Goal: Task Accomplishment & Management: Manage account settings

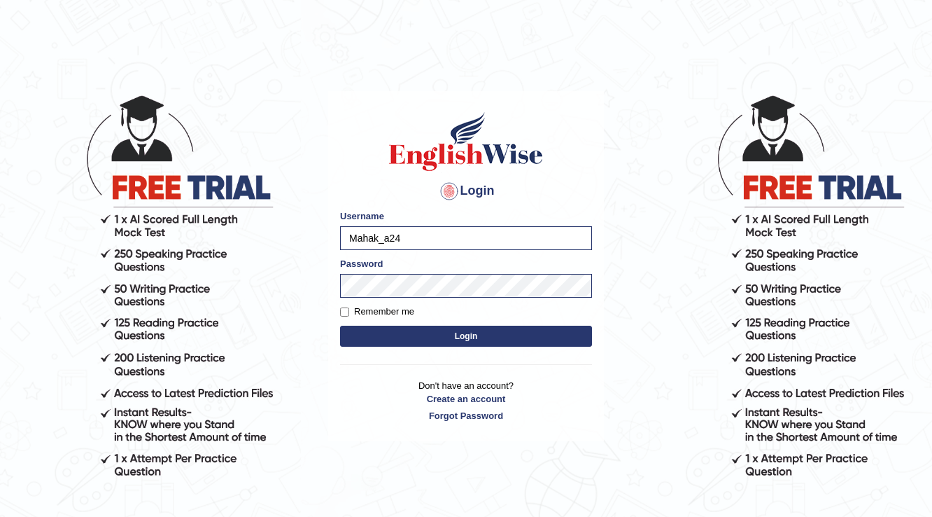
click at [386, 342] on button "Login" at bounding box center [466, 335] width 252 height 21
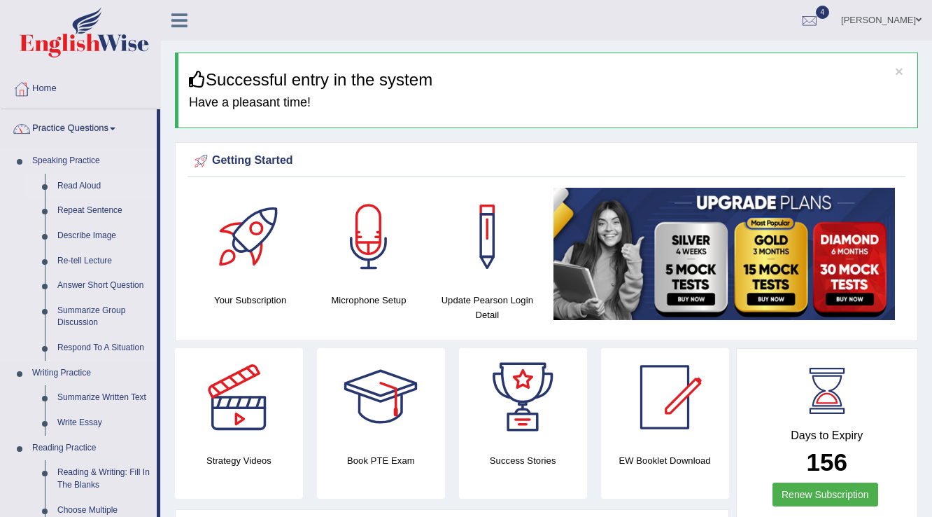
click at [75, 188] on link "Read Aloud" at bounding box center [104, 186] width 106 height 25
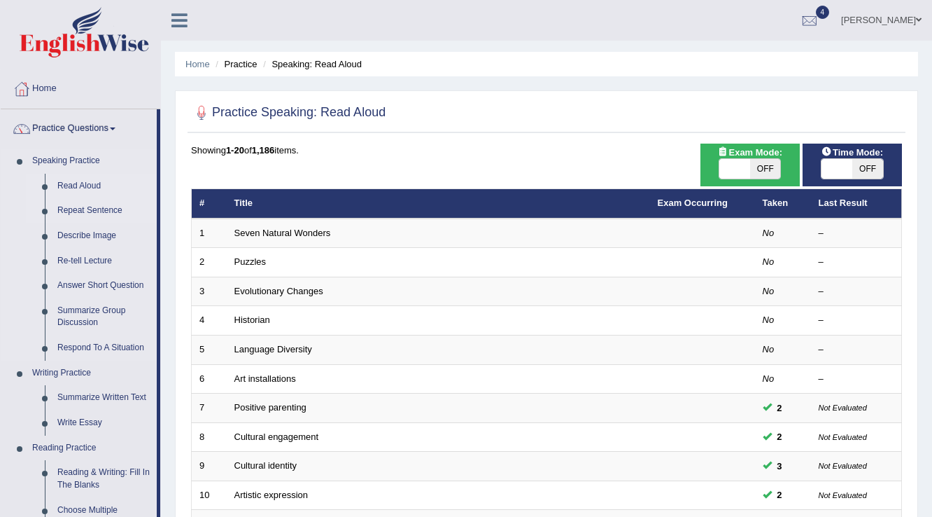
click at [83, 206] on link "Repeat Sentence" at bounding box center [104, 210] width 106 height 25
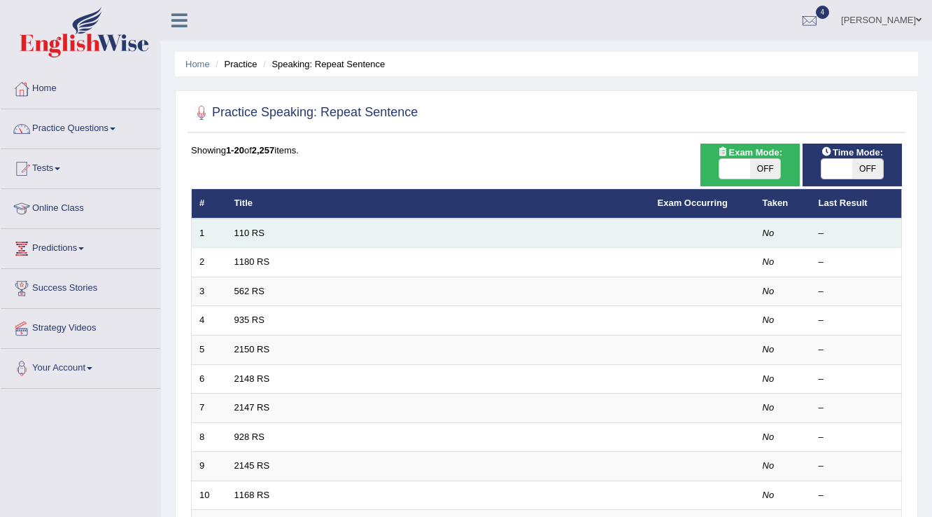
click at [233, 237] on td "110 RS" at bounding box center [438, 232] width 423 height 29
click at [246, 231] on link "110 RS" at bounding box center [249, 232] width 30 height 10
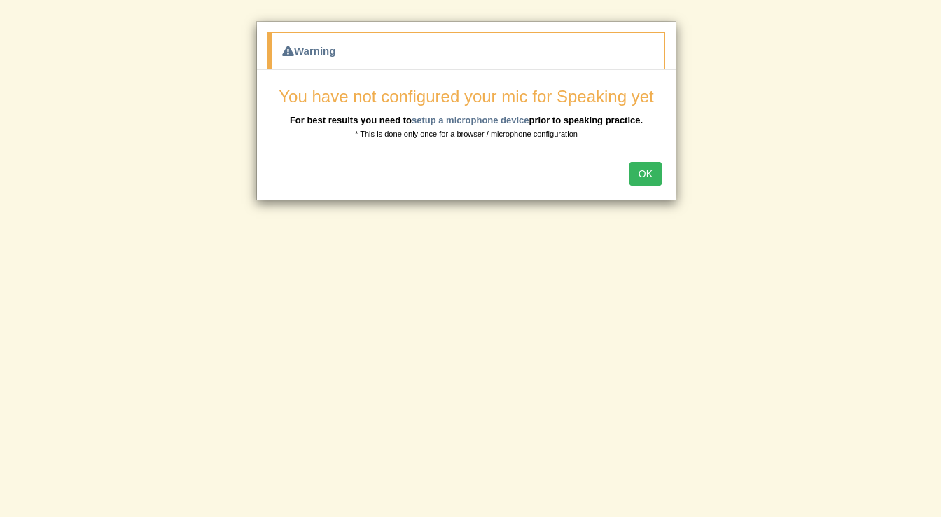
click at [636, 171] on button "OK" at bounding box center [645, 174] width 32 height 24
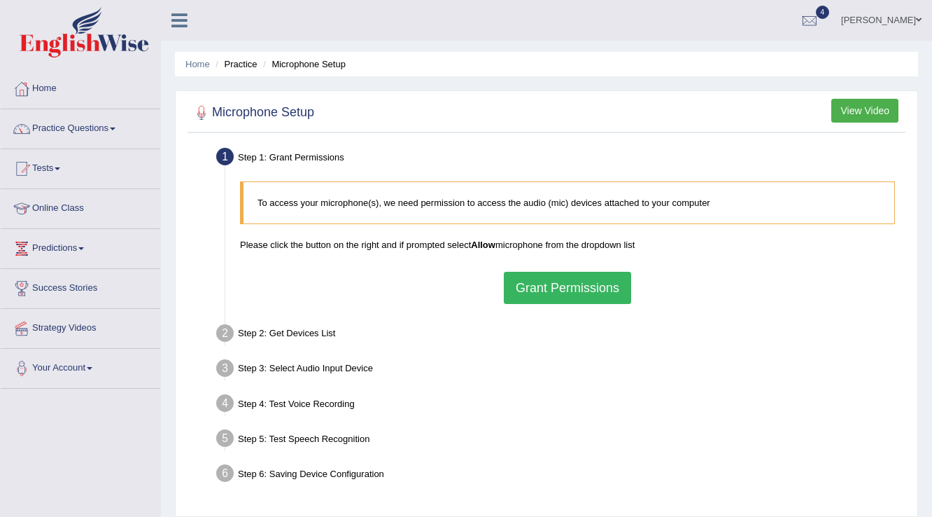
click at [562, 297] on button "Grant Permissions" at bounding box center [567, 288] width 127 height 32
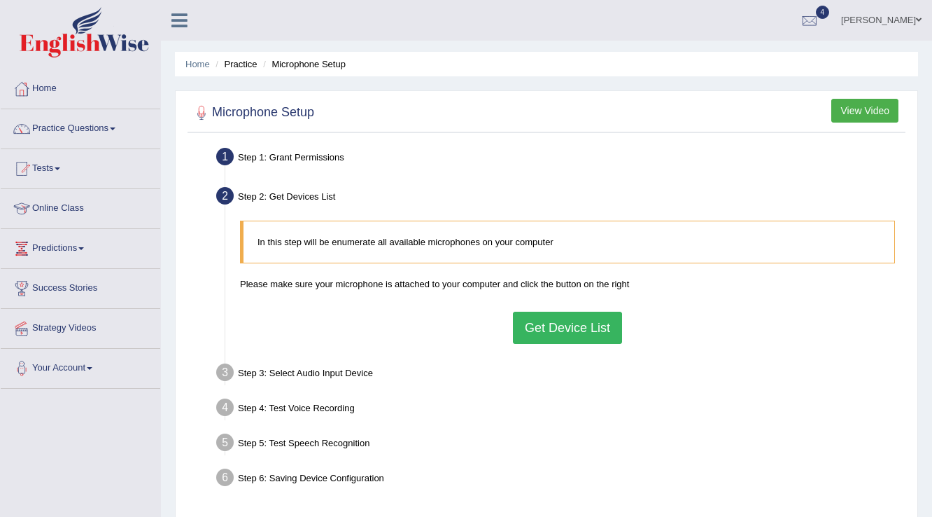
click at [598, 334] on button "Get Device List" at bounding box center [567, 327] width 109 height 32
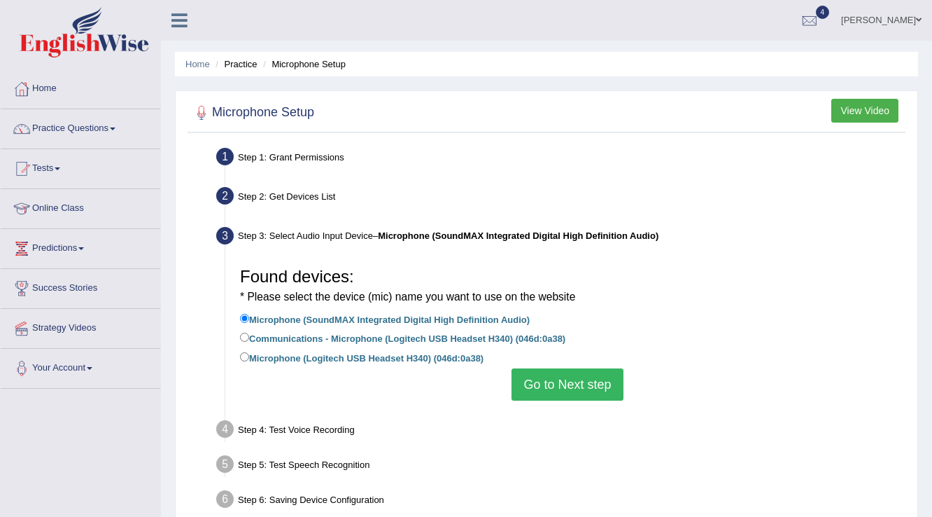
click at [291, 362] on label "Microphone (Logitech USB Headset H340) (046d:0a38)" at bounding box center [362, 356] width 244 height 15
click at [249, 361] on input "Microphone (Logitech USB Headset H340) (046d:0a38)" at bounding box center [244, 356] width 9 height 9
radio input "true"
click at [577, 390] on button "Go to Next step" at bounding box center [567, 384] width 111 height 32
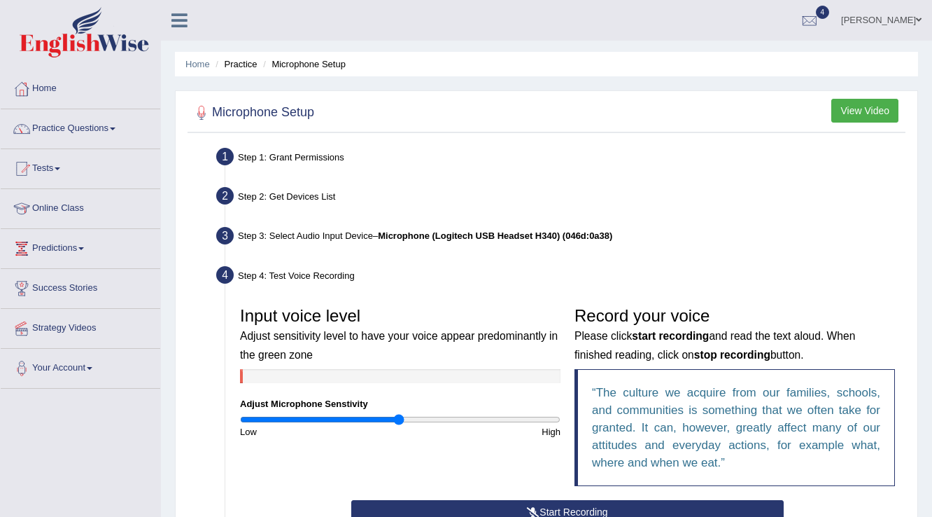
scroll to position [112, 0]
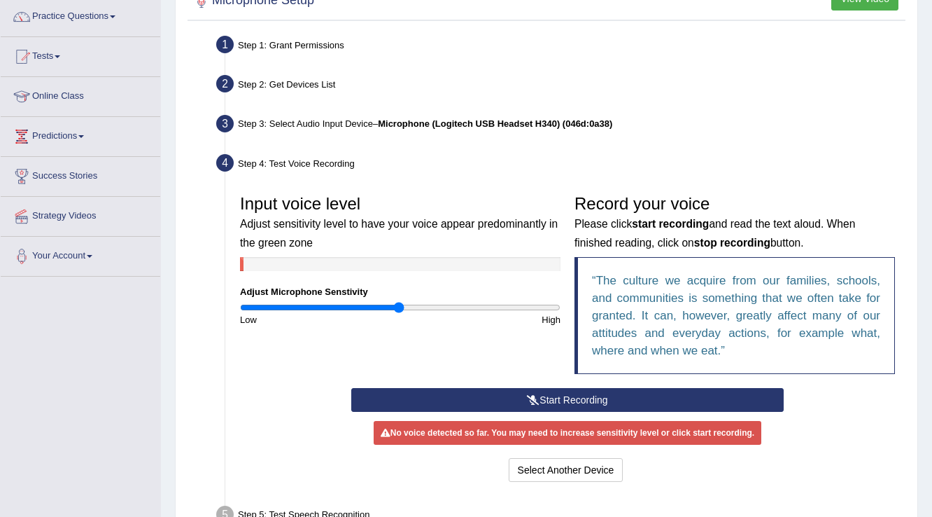
click at [496, 398] on button "Start Recording" at bounding box center [567, 400] width 432 height 24
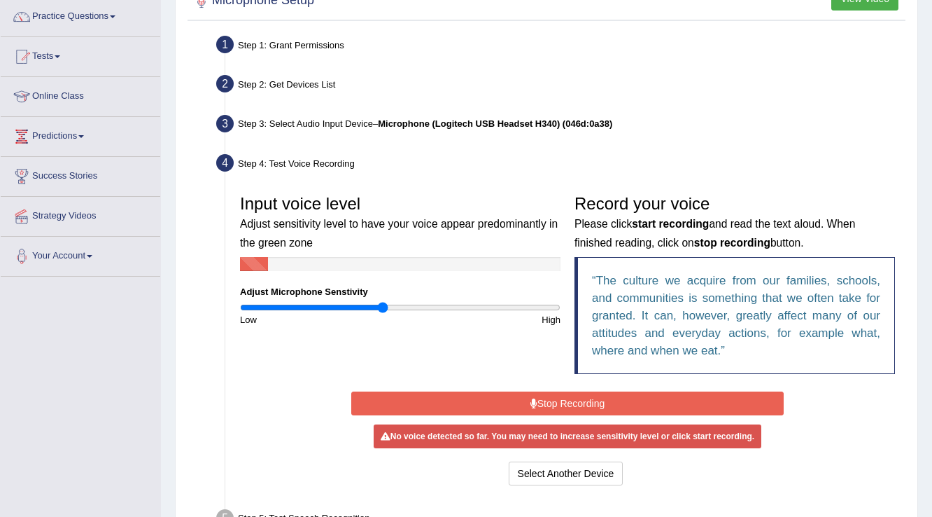
click at [382, 310] on input "range" at bounding box center [400, 307] width 321 height 11
type input "0.98"
click at [395, 309] on input "range" at bounding box center [400, 307] width 321 height 11
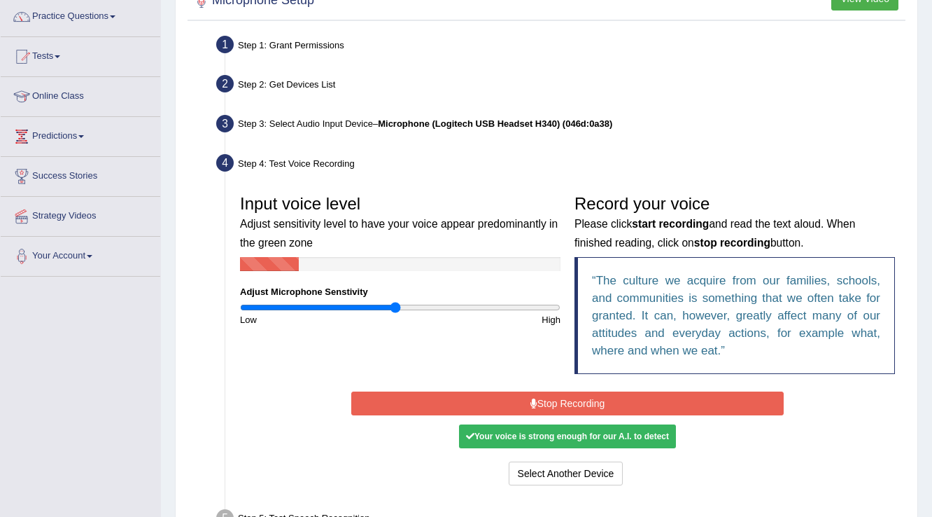
click at [405, 400] on button "Stop Recording" at bounding box center [567, 403] width 432 height 24
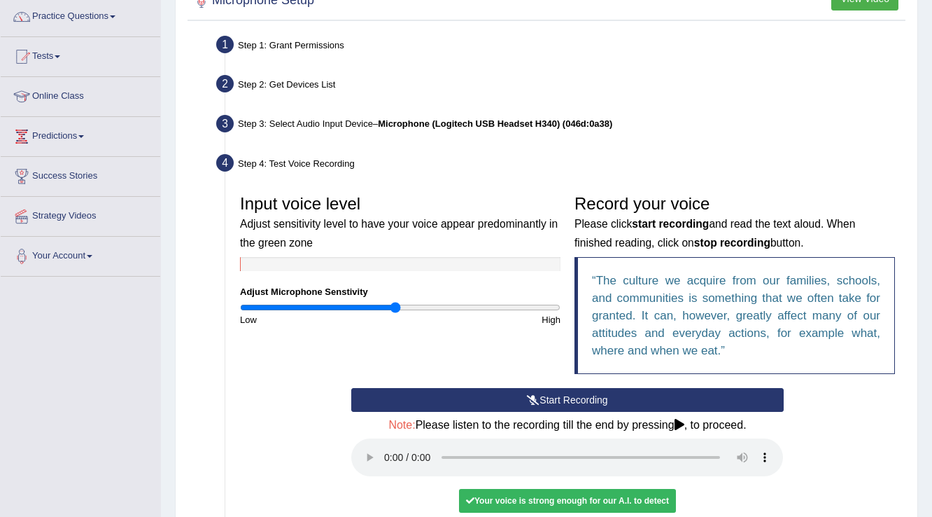
click at [472, 396] on button "Start Recording" at bounding box center [567, 400] width 432 height 24
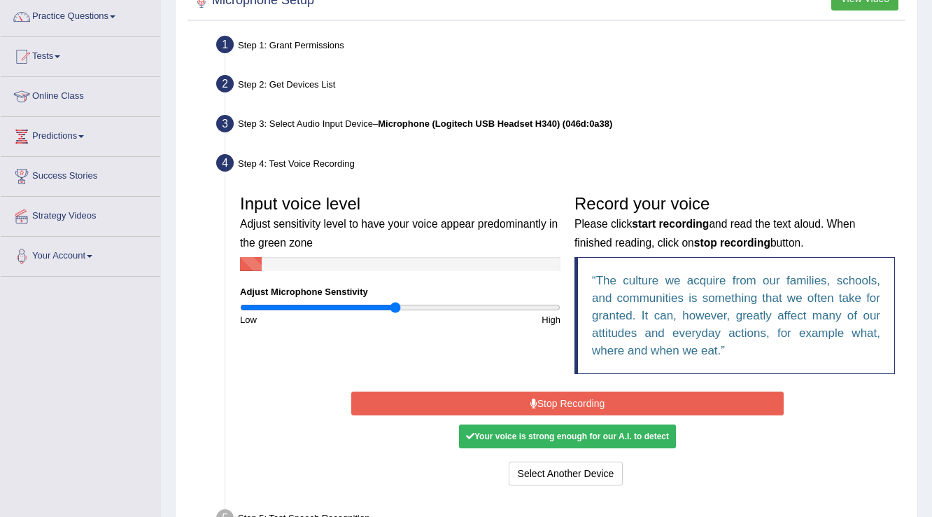
click at [401, 396] on button "Stop Recording" at bounding box center [567, 403] width 432 height 24
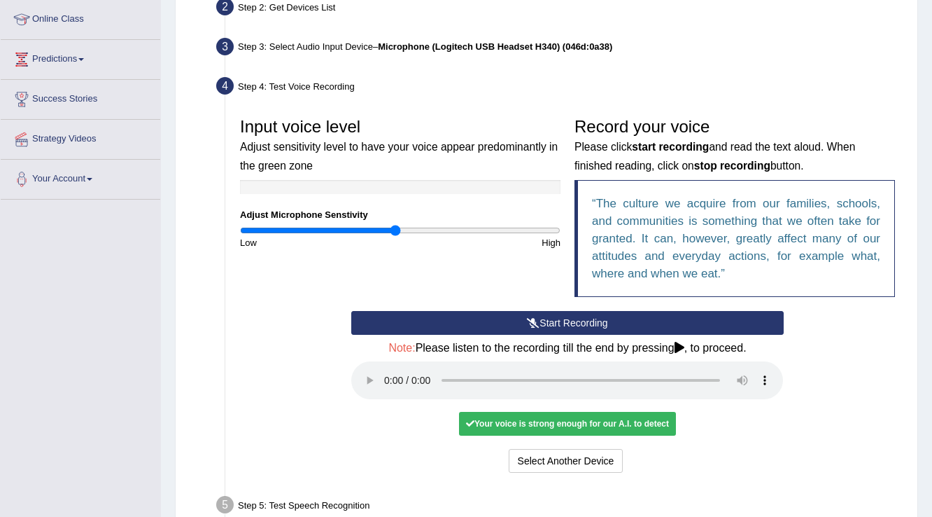
scroll to position [280, 0]
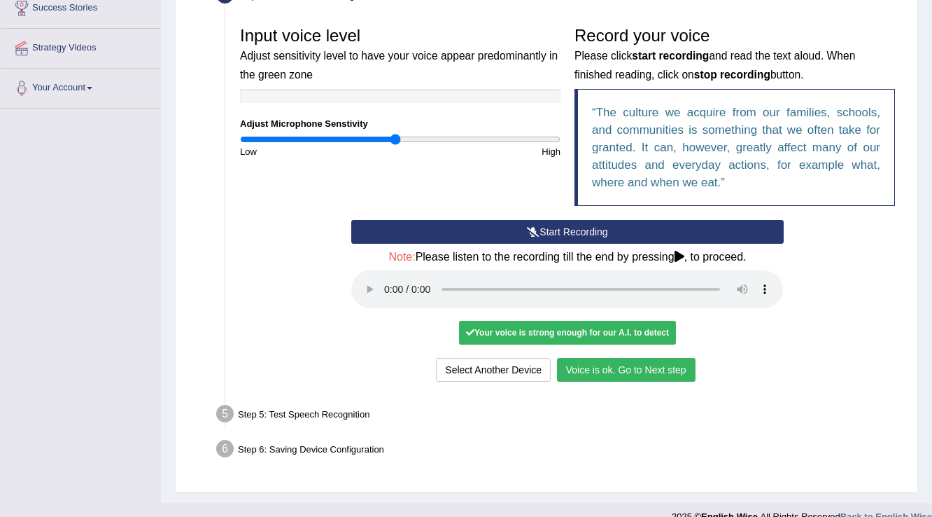
click at [607, 372] on button "Voice is ok. Go to Next step" at bounding box center [626, 370] width 139 height 24
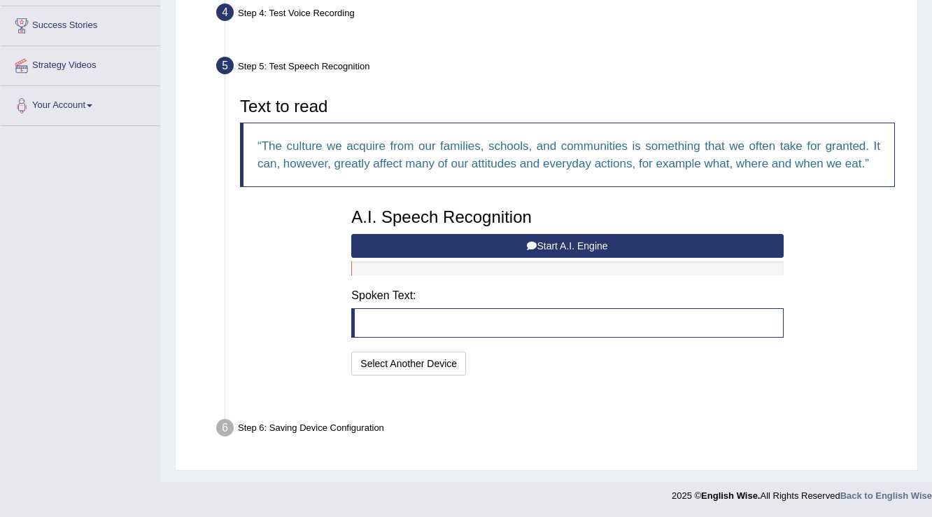
scroll to position [227, 0]
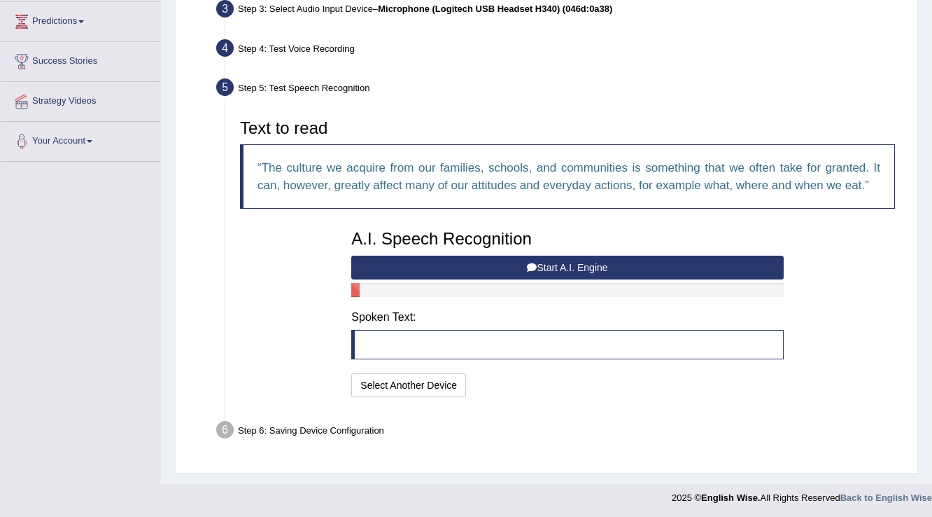
click at [419, 278] on div "A.I. Speech Recognition Start A.I. Engine Stop A.I. Engine Note: Please listen …" at bounding box center [567, 312] width 446 height 178
click at [420, 266] on button "Start A.I. Engine" at bounding box center [567, 267] width 432 height 24
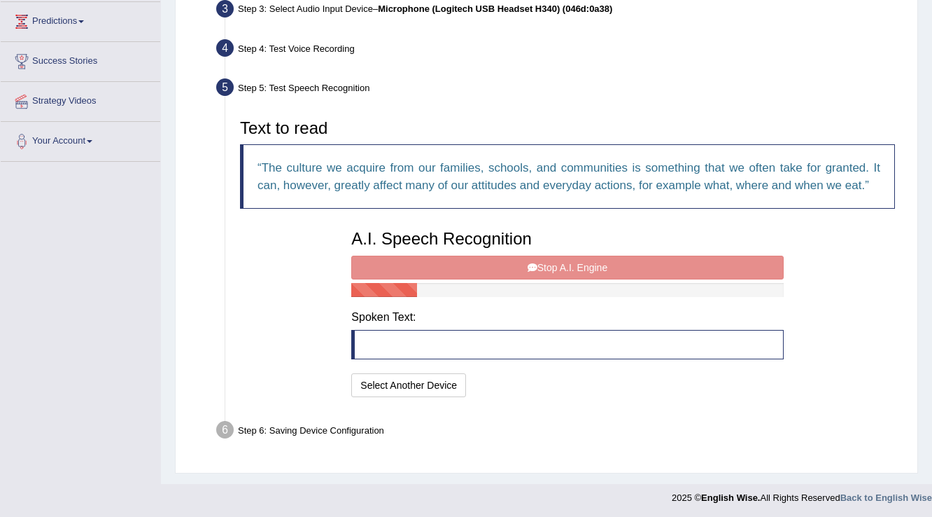
click at [442, 263] on div "A.I. Speech Recognition Start A.I. Engine Stop A.I. Engine Note: Please listen …" at bounding box center [567, 312] width 446 height 178
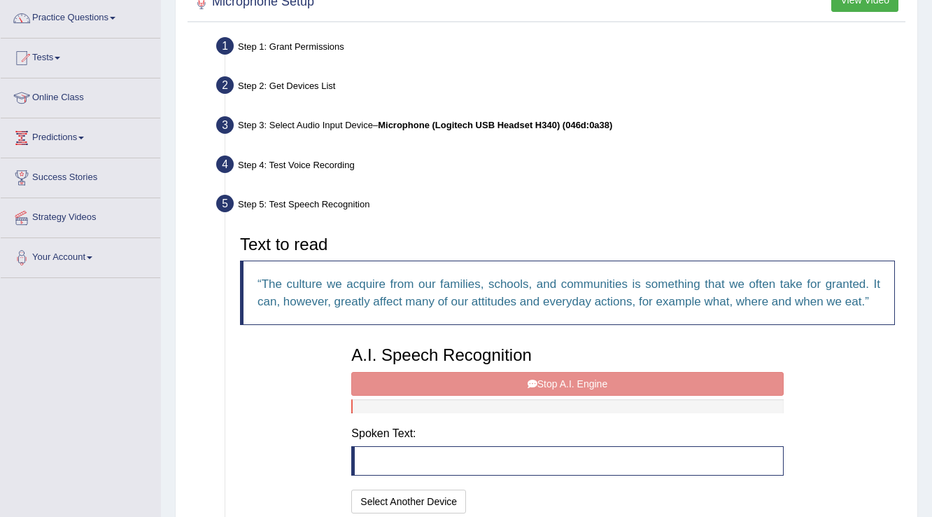
scroll to position [0, 0]
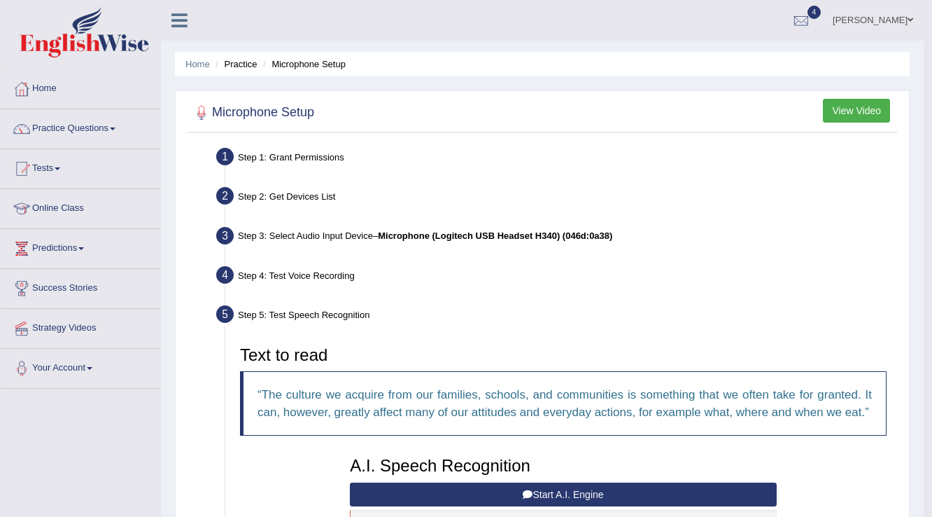
click at [890, 14] on link "Mahak Ahuja" at bounding box center [872, 18] width 101 height 36
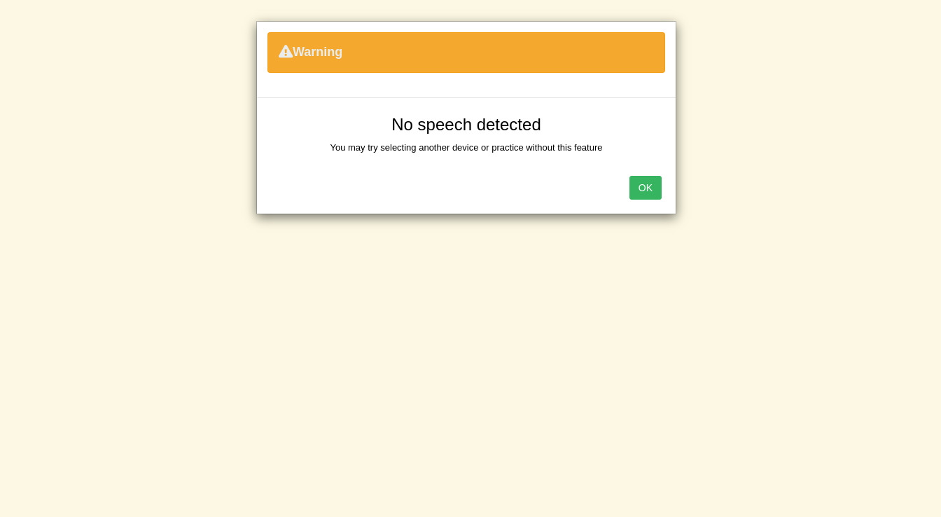
click at [641, 183] on button "OK" at bounding box center [645, 188] width 32 height 24
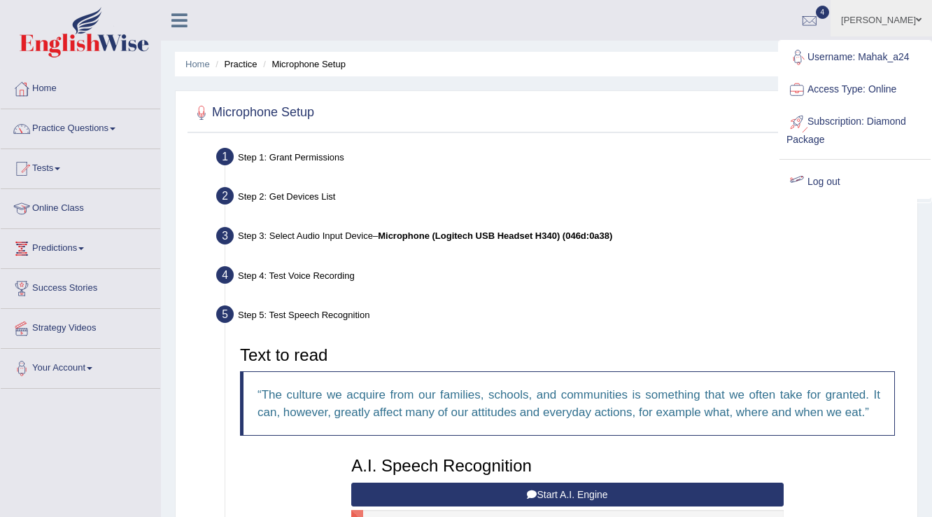
click at [820, 179] on link "Log out" at bounding box center [855, 182] width 151 height 32
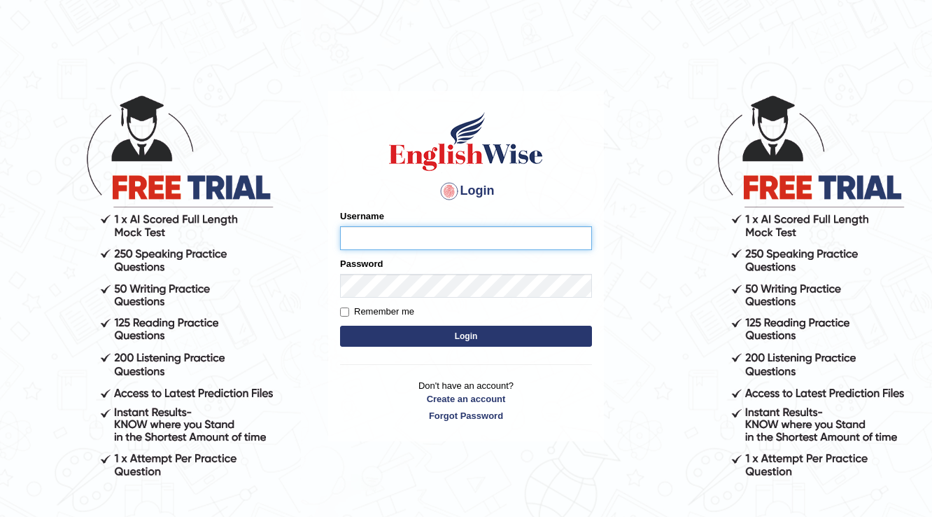
type input "Mahak_a24"
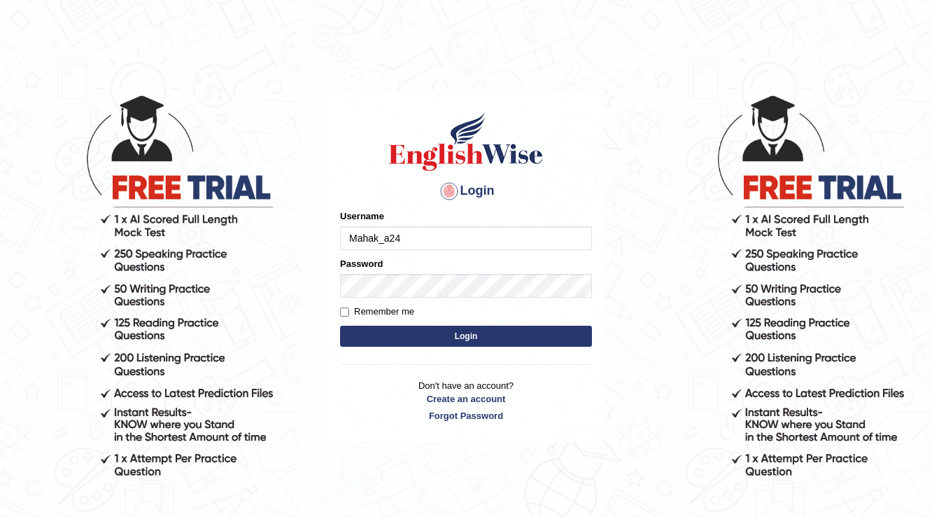
click at [340, 325] on button "Login" at bounding box center [466, 335] width 252 height 21
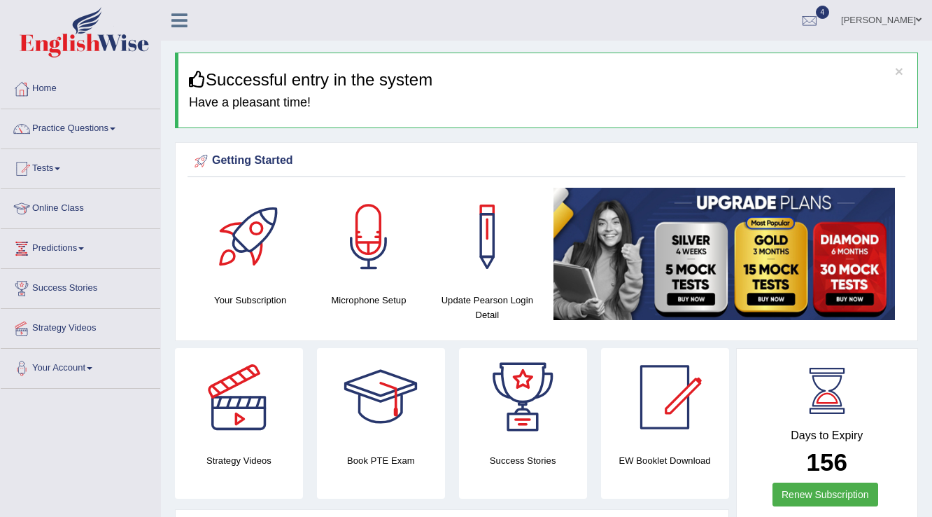
click at [854, 22] on link "Mahak Ahuja" at bounding box center [881, 18] width 101 height 36
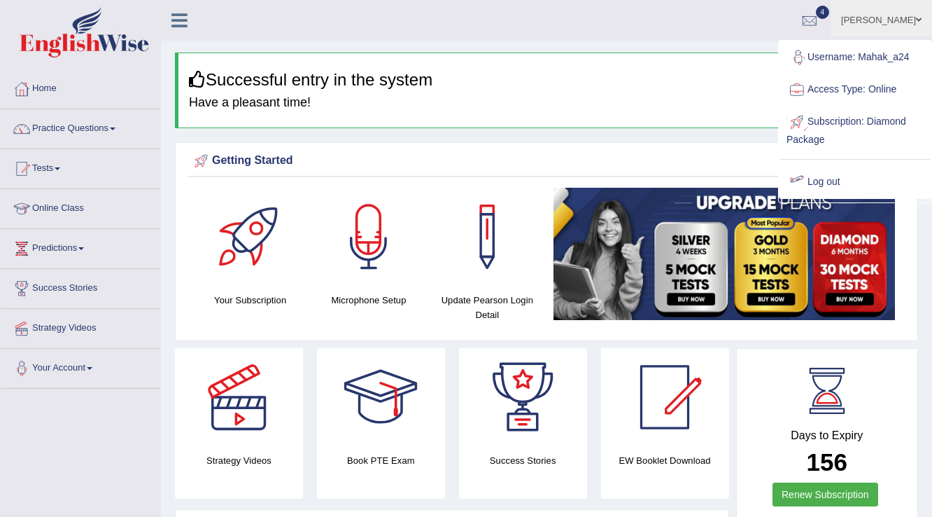
click at [820, 173] on link "Log out" at bounding box center [855, 182] width 151 height 32
